Goal: Information Seeking & Learning: Check status

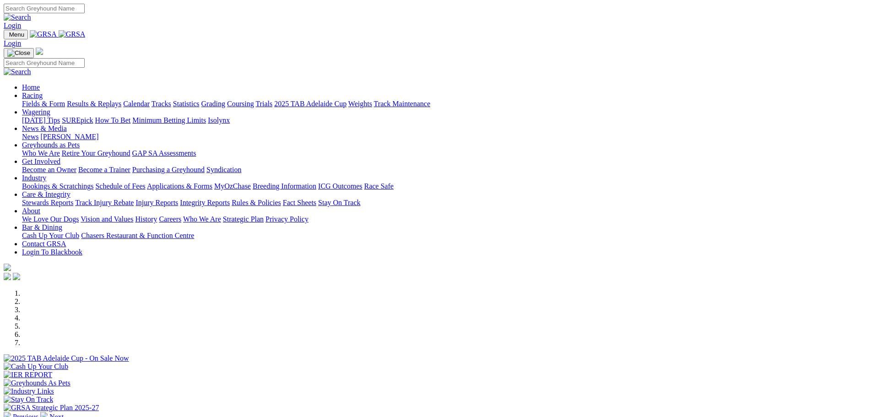
click at [121, 100] on link "Results & Replays" at bounding box center [94, 104] width 54 height 8
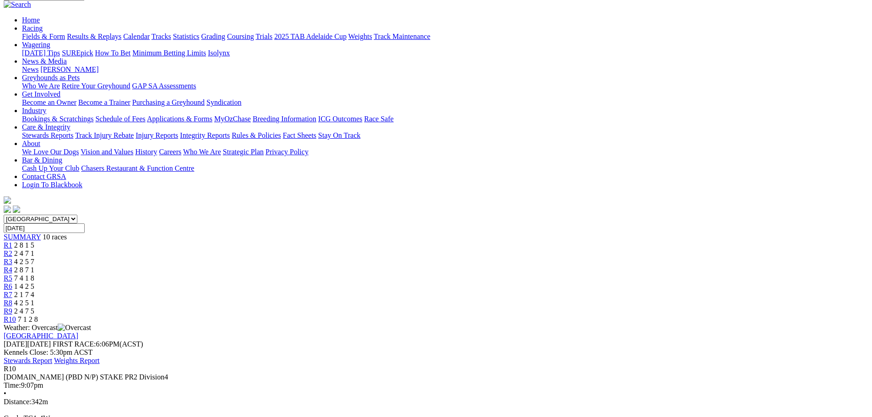
scroll to position [92, 0]
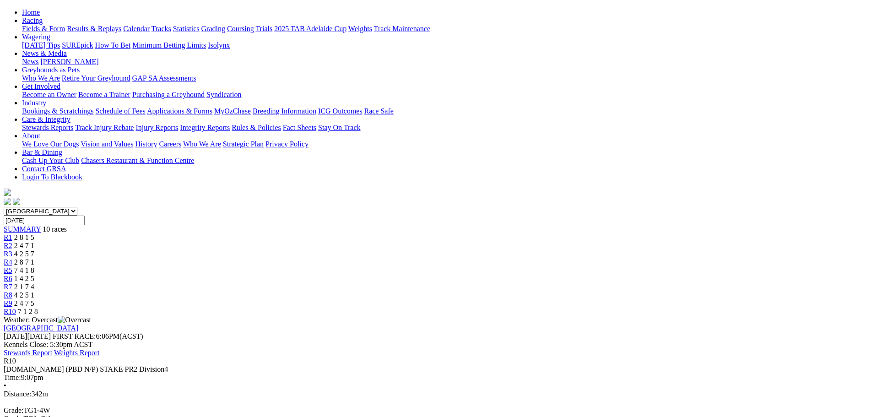
click at [12, 299] on span "R9" at bounding box center [8, 303] width 9 height 8
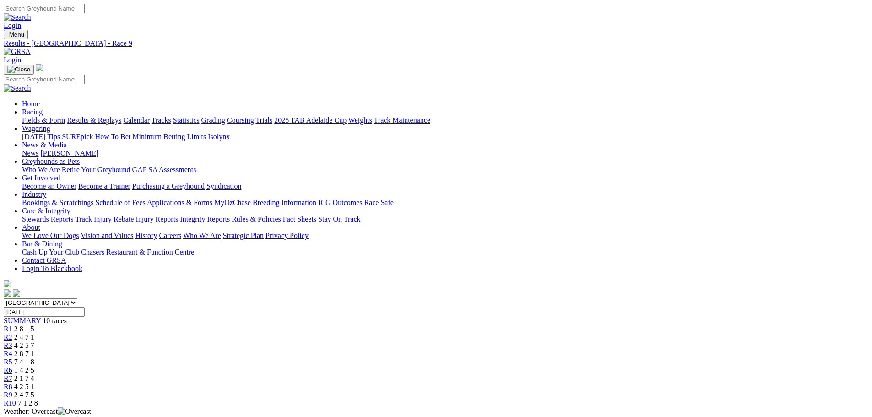
click at [121, 116] on link "Results & Replays" at bounding box center [94, 120] width 54 height 8
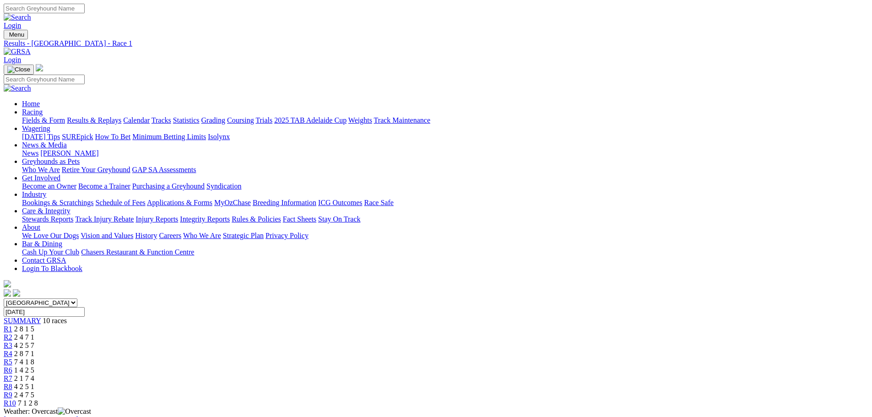
click at [12, 333] on span "R2" at bounding box center [8, 337] width 9 height 8
